Goal: Task Accomplishment & Management: Manage account settings

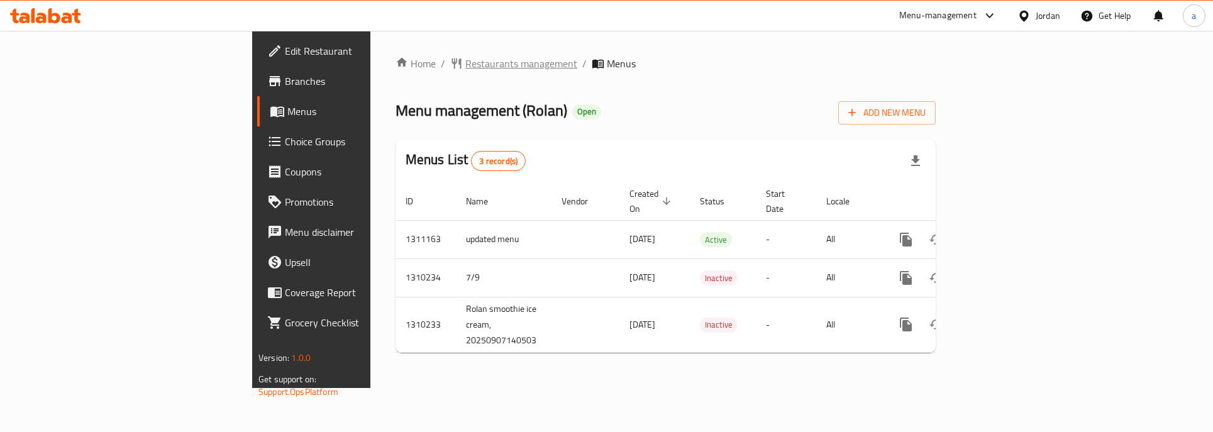
click at [466, 69] on span "Restaurants management" at bounding box center [522, 63] width 112 height 15
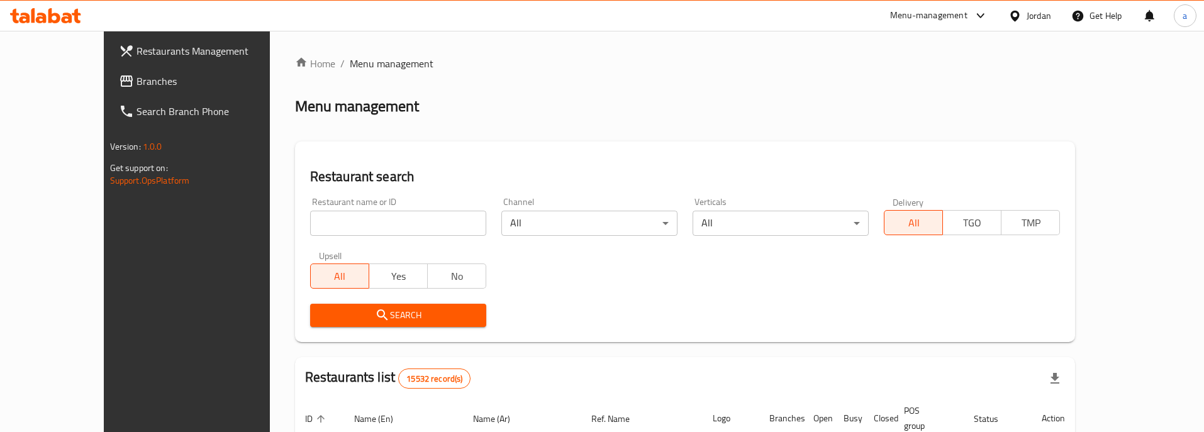
click at [137, 80] on span "Branches" at bounding box center [216, 81] width 159 height 15
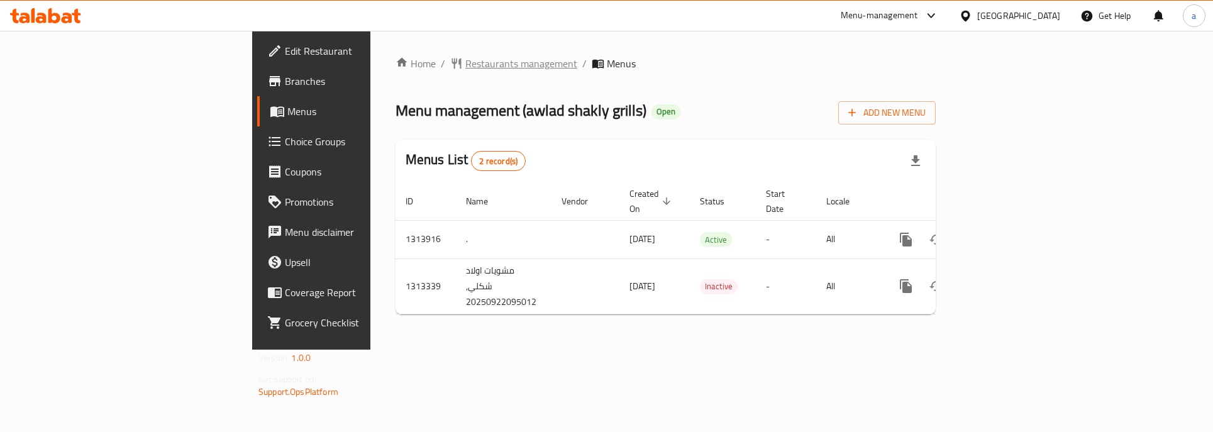
click at [466, 61] on span "Restaurants management" at bounding box center [522, 63] width 112 height 15
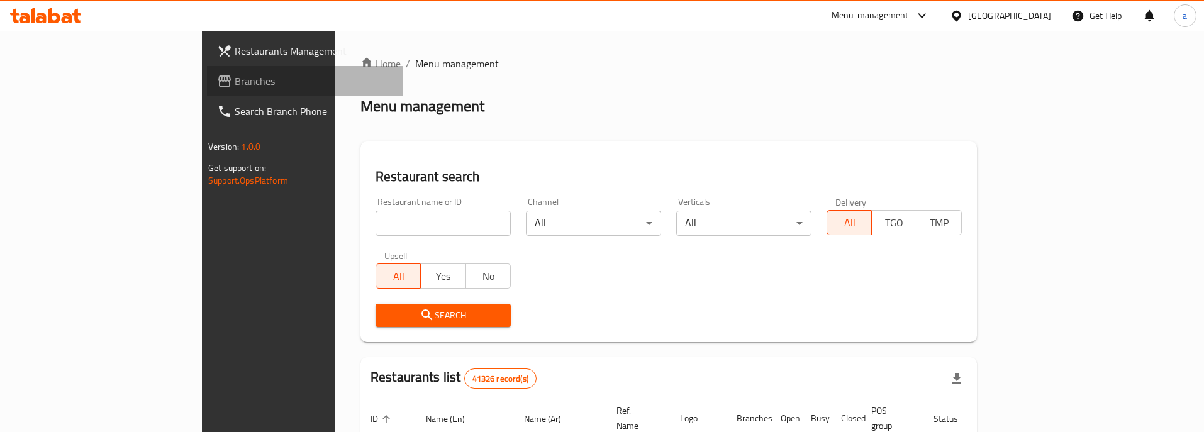
click at [235, 82] on span "Branches" at bounding box center [314, 81] width 159 height 15
